Goal: Navigation & Orientation: Find specific page/section

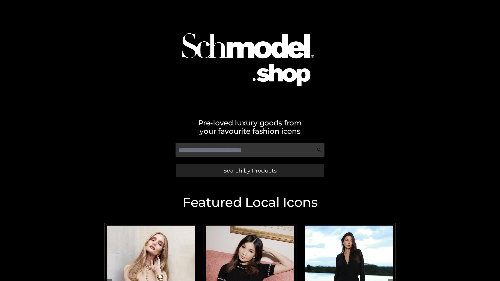
click at [250, 171] on span "Search by Products" at bounding box center [249, 170] width 53 height 5
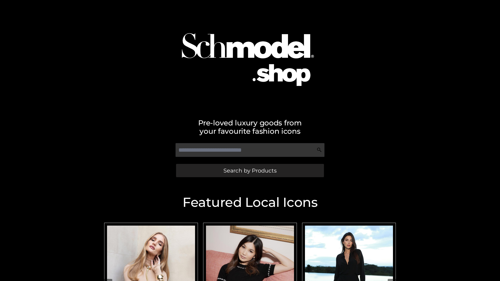
click at [250, 171] on span "Search by Products" at bounding box center [249, 170] width 53 height 5
